Goal: Information Seeking & Learning: Understand process/instructions

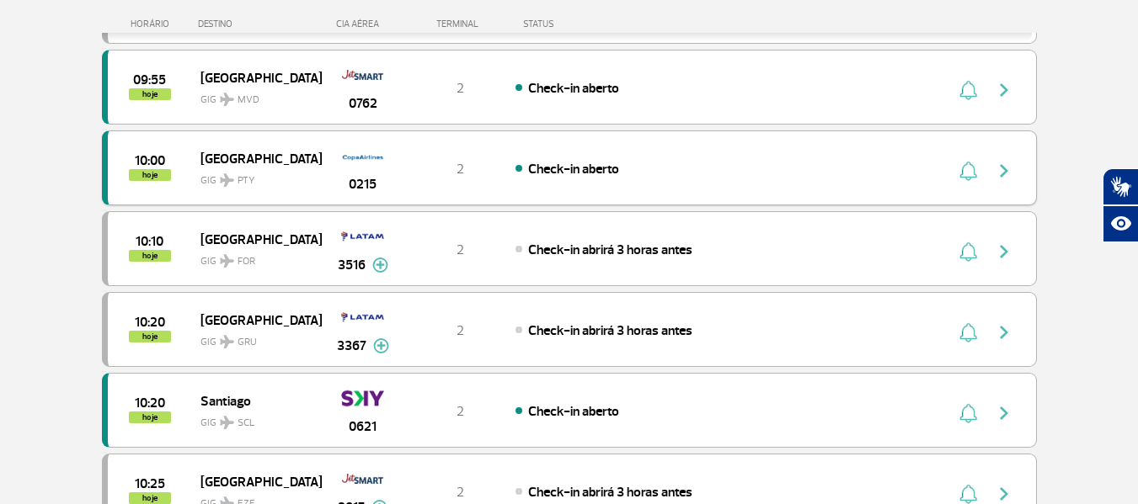
click at [322, 141] on div "0215" at bounding box center [362, 167] width 83 height 53
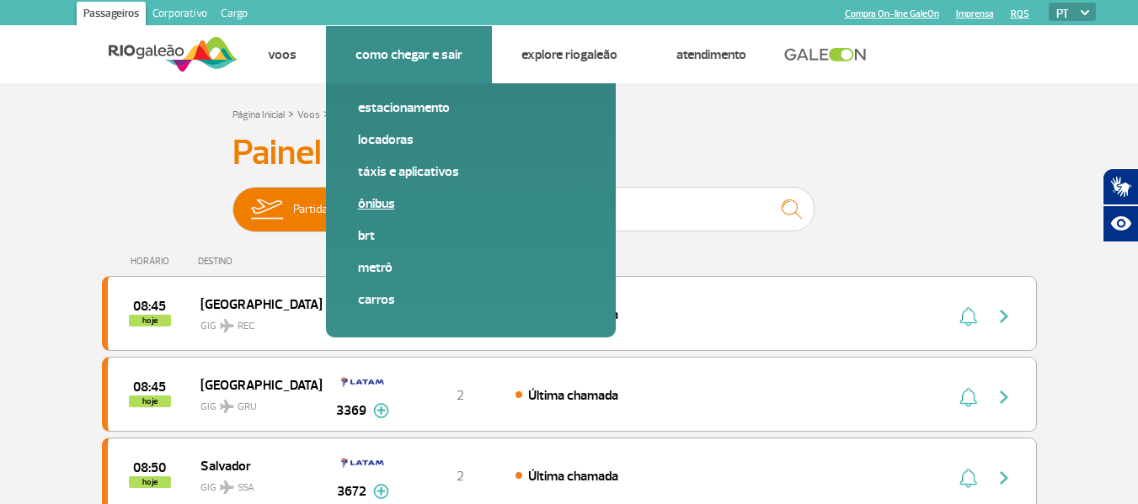
click at [386, 198] on link "Ônibus" at bounding box center [471, 204] width 226 height 19
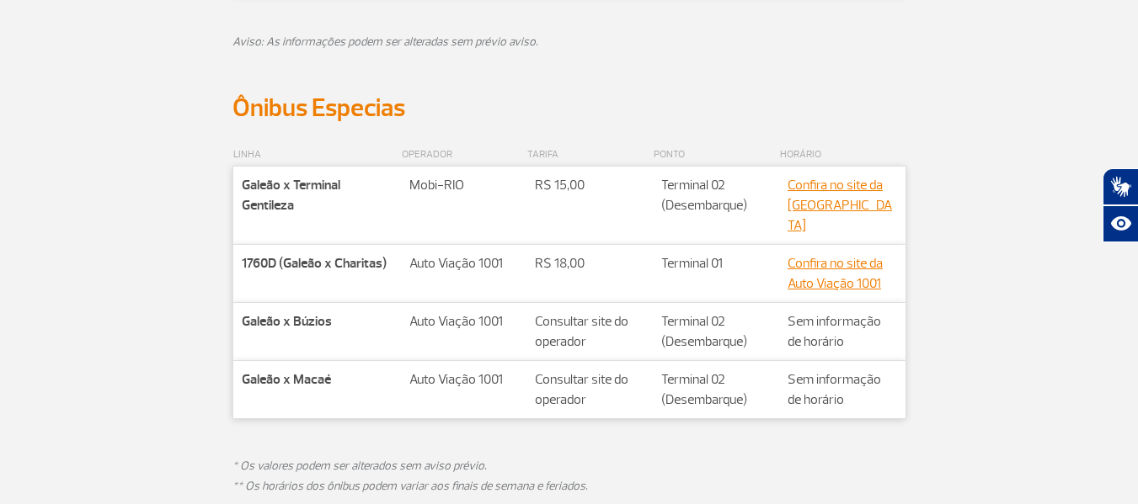
scroll to position [1011, 0]
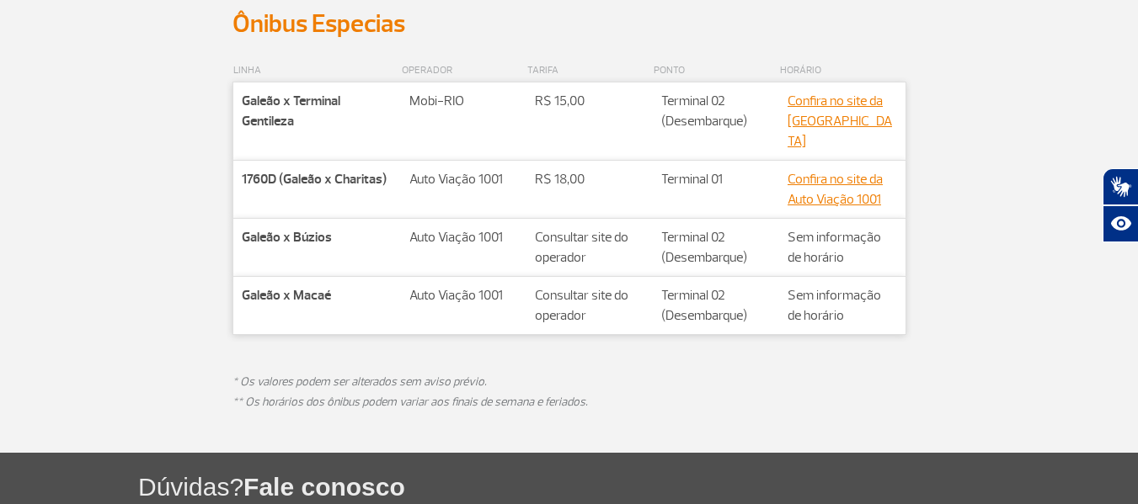
click at [651, 225] on td "Valor** Consultar site do operador" at bounding box center [589, 248] width 126 height 58
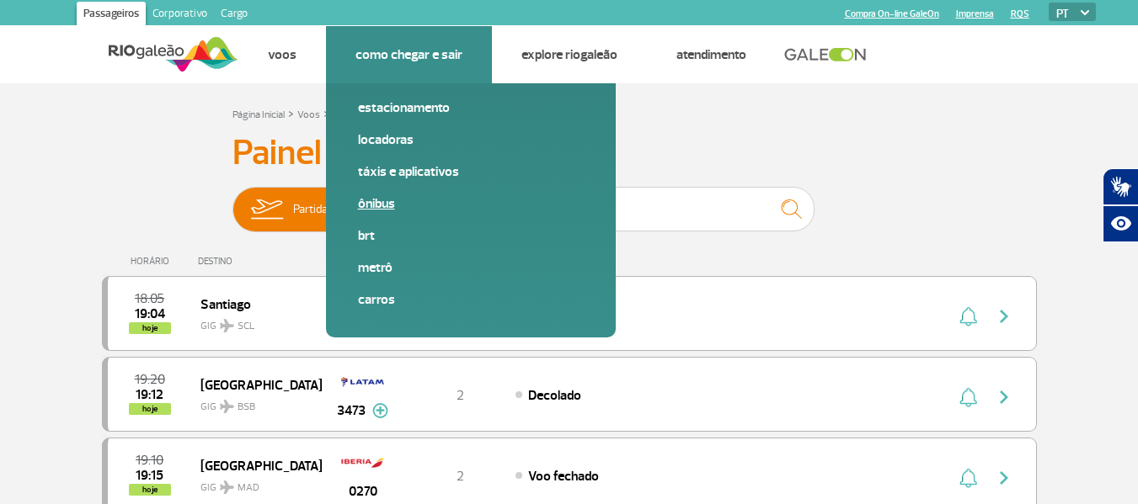
click at [379, 204] on link "Ônibus" at bounding box center [471, 204] width 226 height 19
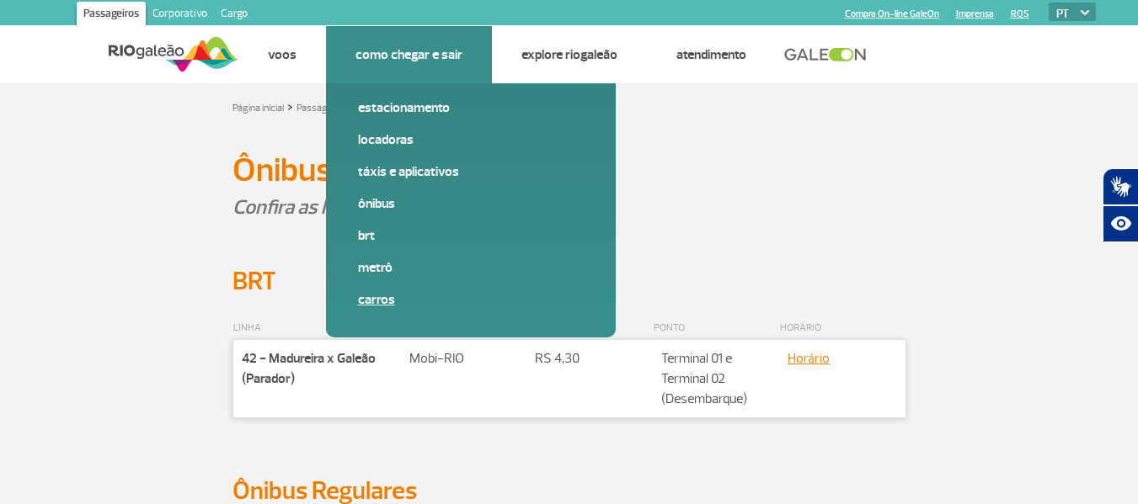
click at [367, 295] on link "Carros" at bounding box center [471, 300] width 226 height 19
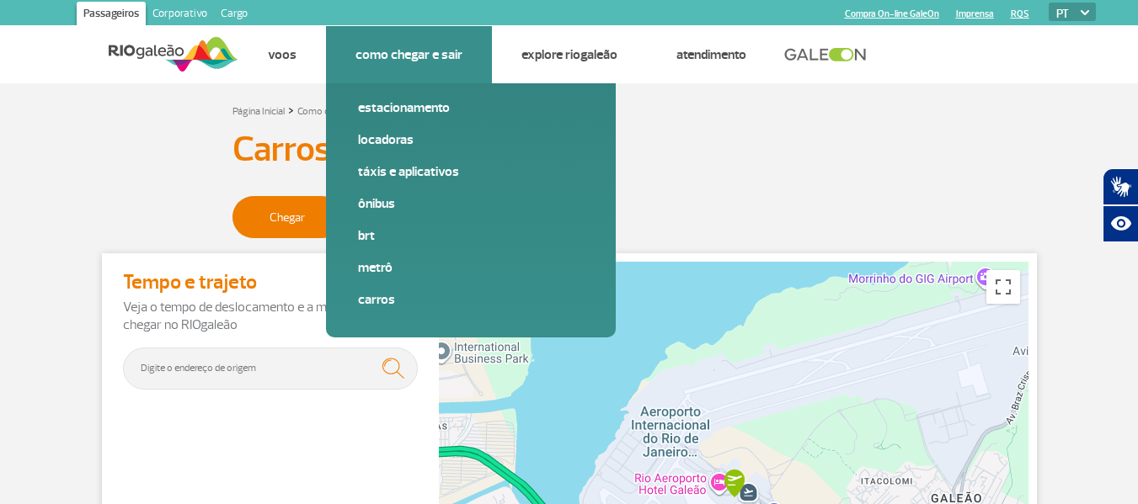
click at [396, 61] on link "Como chegar e sair" at bounding box center [408, 54] width 107 height 17
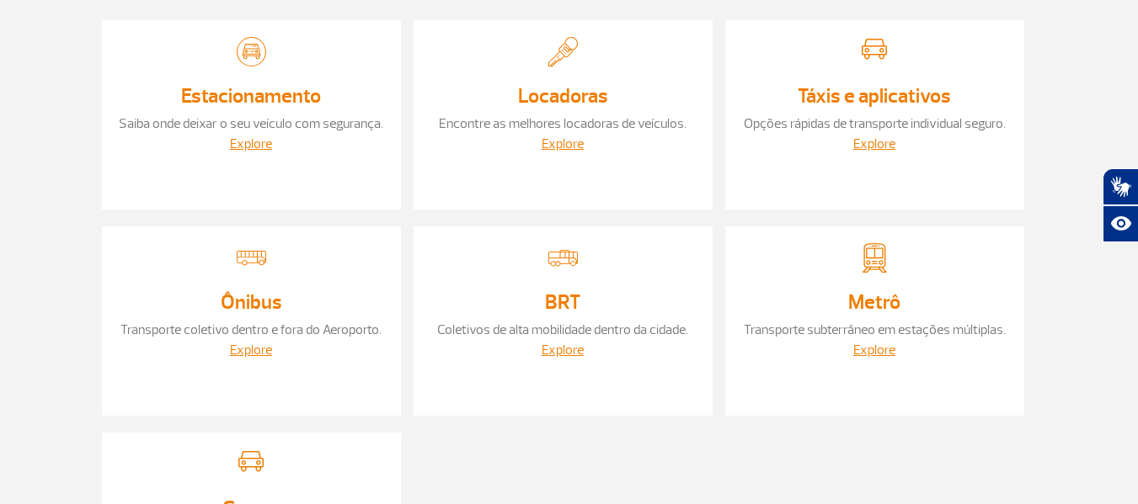
scroll to position [253, 0]
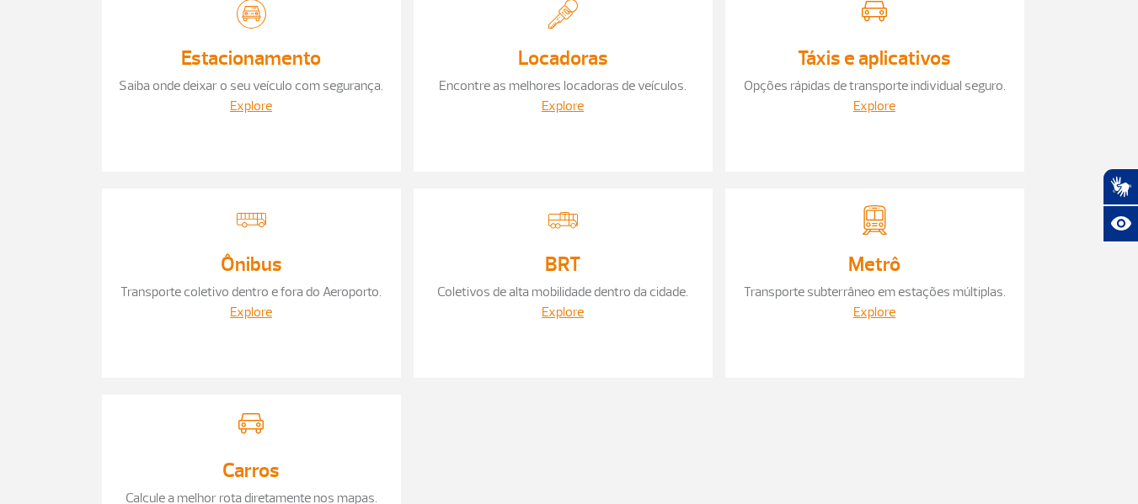
click at [845, 280] on div "Metrô Transporte subterrâneo em estações múltiplas. Explore" at bounding box center [874, 283] width 299 height 189
click at [873, 315] on link "Explore" at bounding box center [874, 312] width 42 height 17
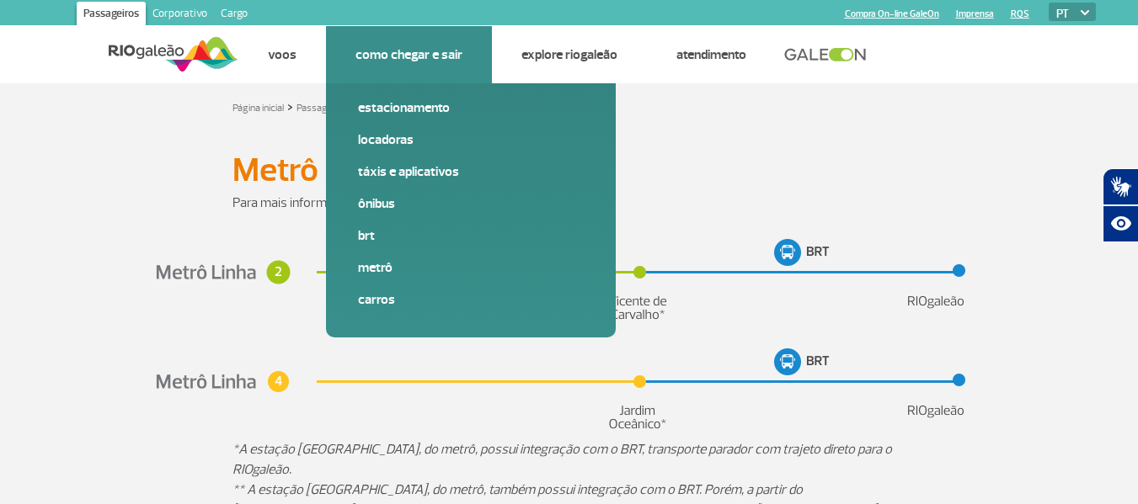
click at [412, 44] on li "Como chegar e sair Estacionamento Locadoras Táxis e aplicativos Ônibus BRT Metr…" at bounding box center [409, 54] width 166 height 57
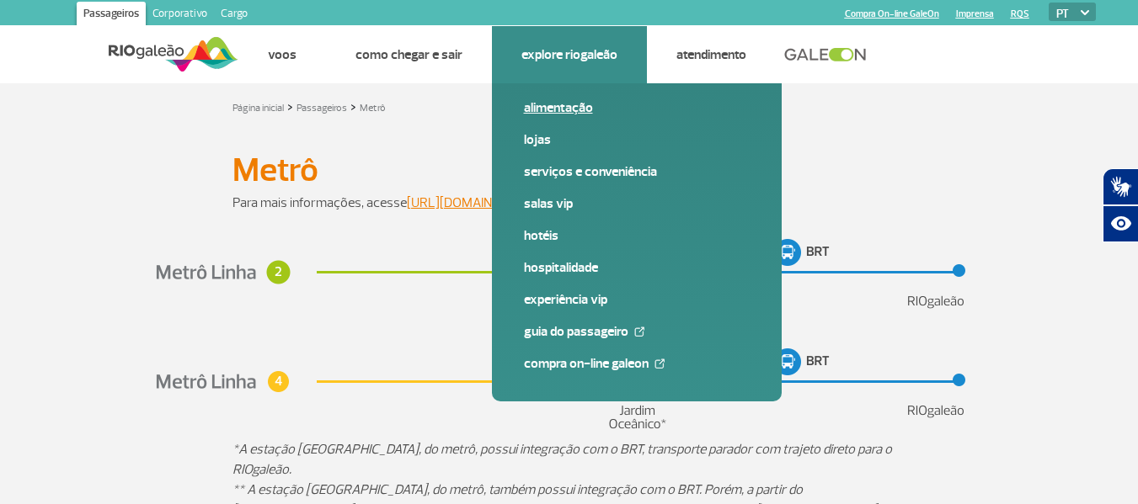
click at [569, 109] on link "Alimentação" at bounding box center [637, 108] width 226 height 19
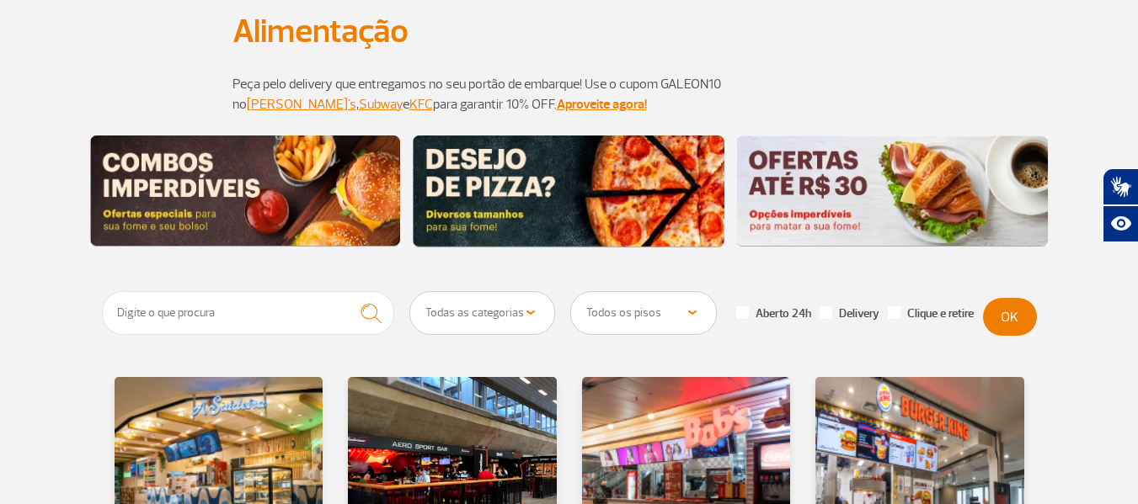
scroll to position [168, 0]
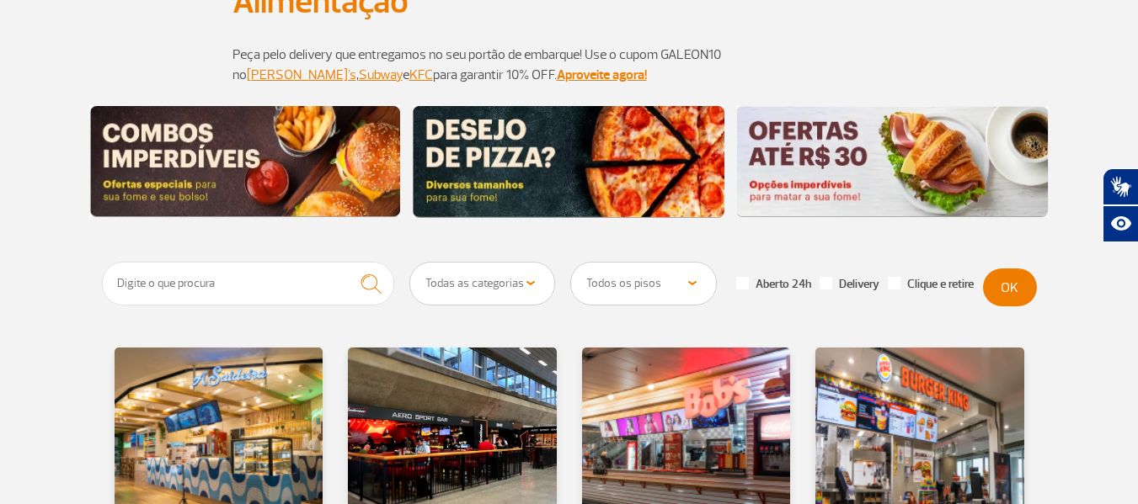
click at [269, 167] on img at bounding box center [245, 161] width 312 height 112
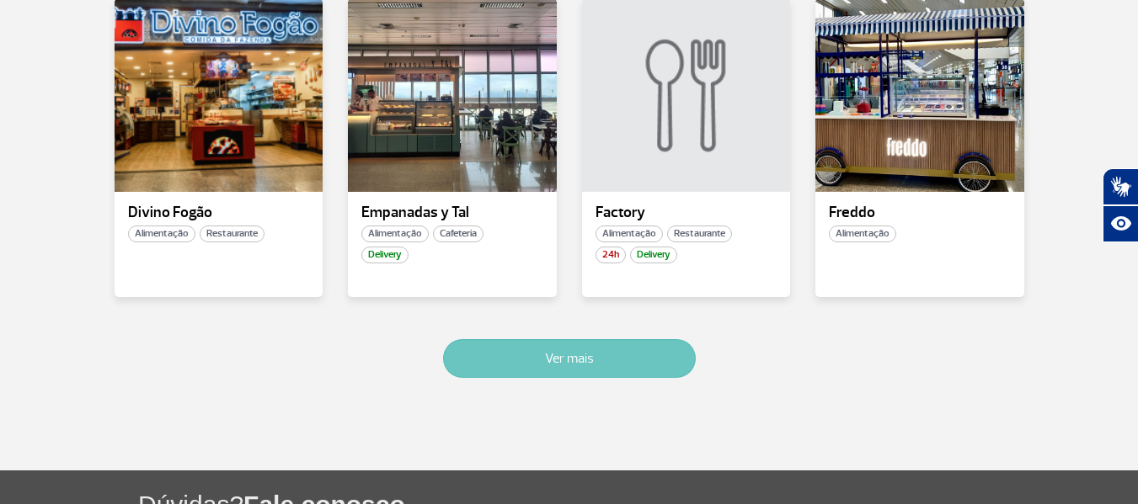
scroll to position [1179, 0]
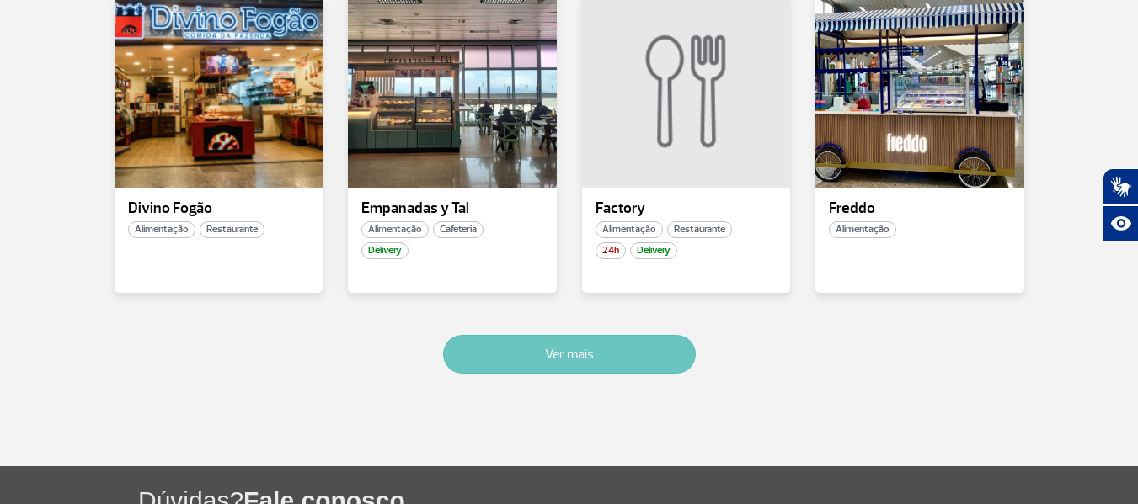
click at [683, 367] on button "Ver mais" at bounding box center [569, 354] width 253 height 39
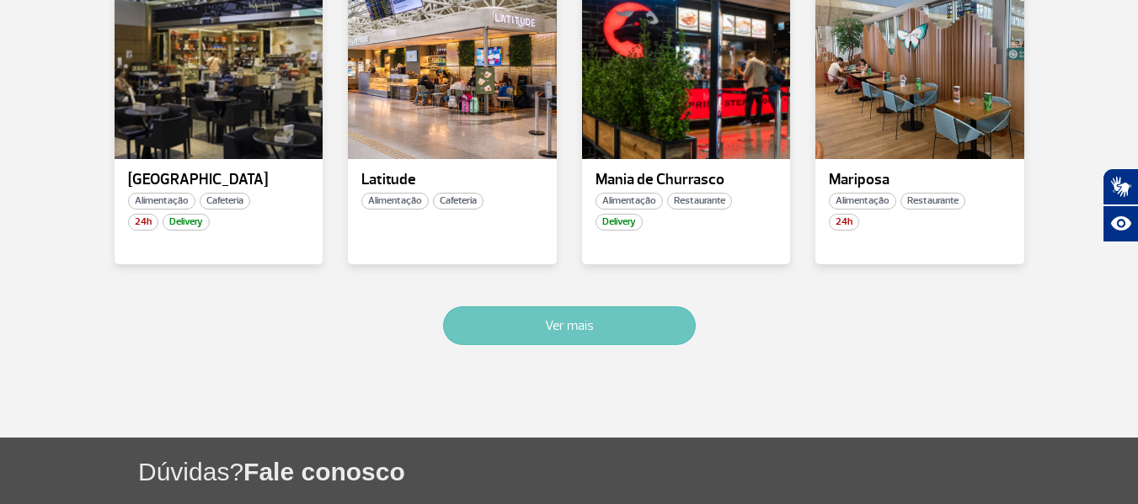
scroll to position [2269, 0]
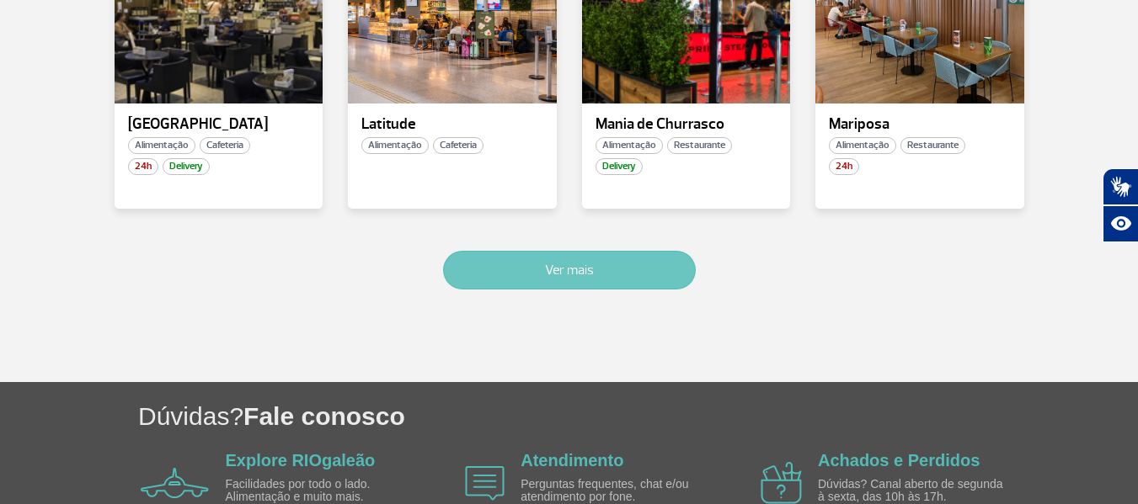
click at [550, 275] on button "Ver mais" at bounding box center [569, 270] width 253 height 39
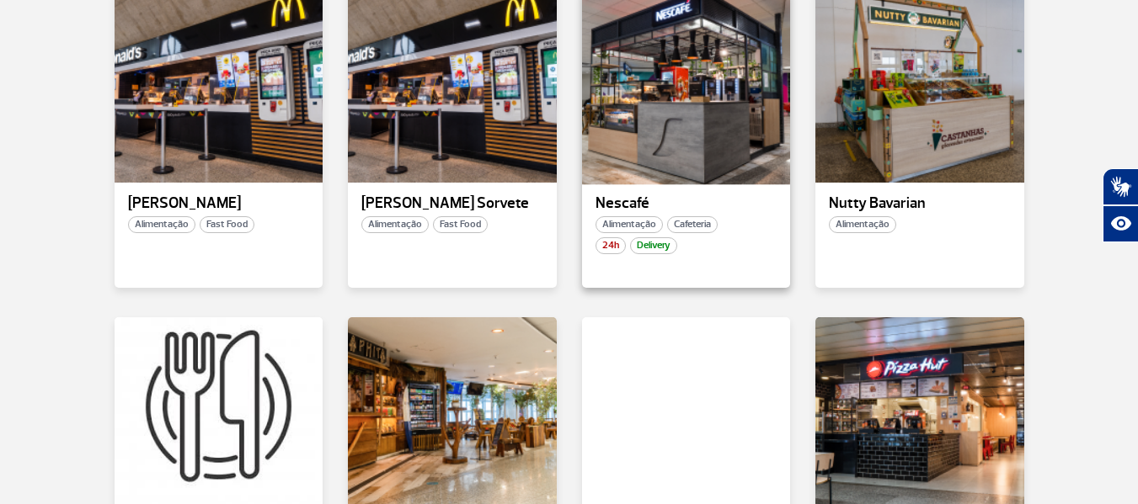
scroll to position [2413, 0]
